Goal: Obtain resource: Obtain resource

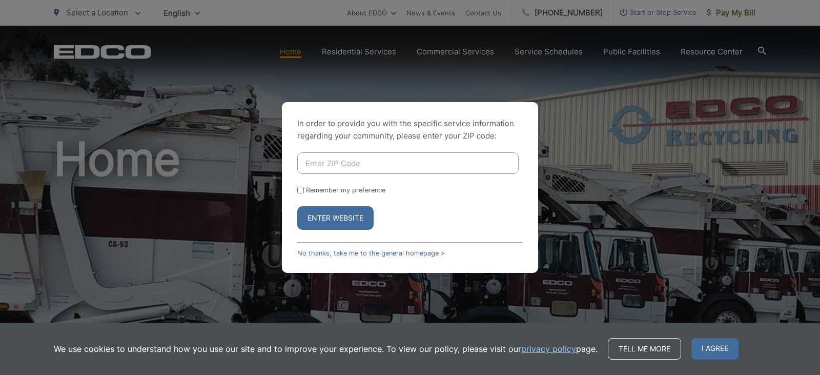
click at [347, 162] on input "Enter ZIP Code" at bounding box center [407, 163] width 221 height 22
type input "90621"
click at [297, 206] on button "Enter Website" at bounding box center [335, 218] width 76 height 24
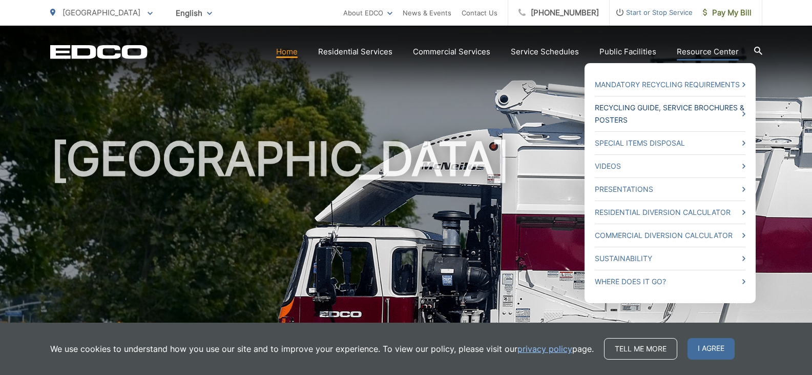
click at [720, 106] on link "Recycling Guide, Service Brochures & Posters" at bounding box center [670, 113] width 151 height 25
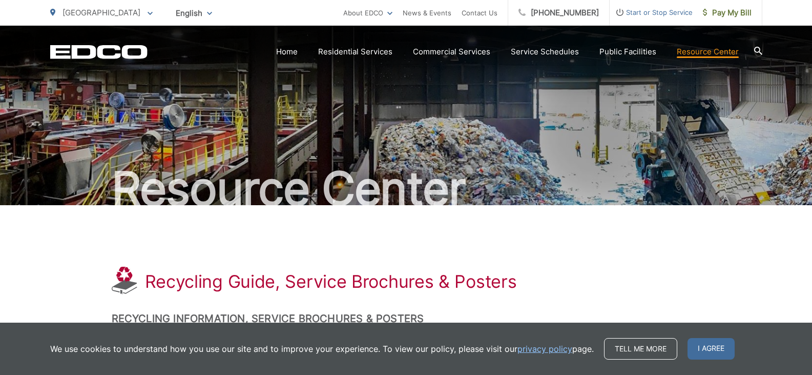
drag, startPoint x: 637, startPoint y: 222, endPoint x: 582, endPoint y: 83, distance: 150.0
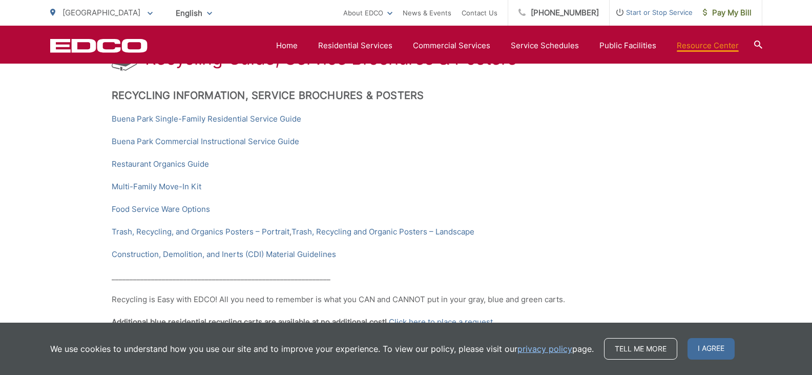
scroll to position [205, 0]
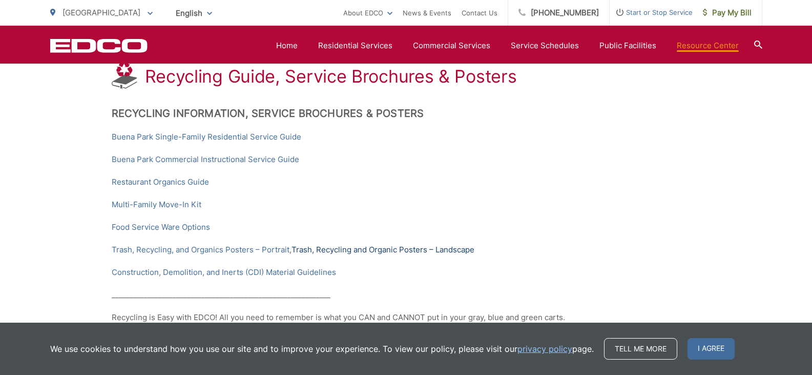
click at [330, 250] on link "Trash, Recycling and Organic Posters – Landscape" at bounding box center [383, 249] width 183 height 12
